Goal: Find specific page/section: Find specific page/section

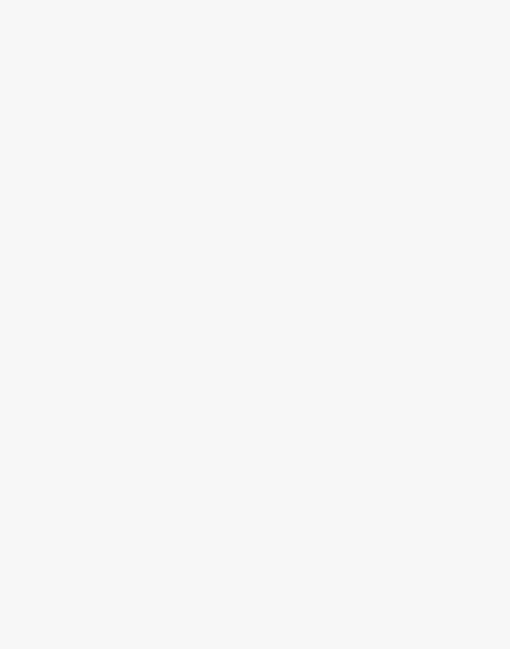
click at [344, 474] on div at bounding box center [255, 324] width 510 height 649
